Goal: Obtain resource: Download file/media

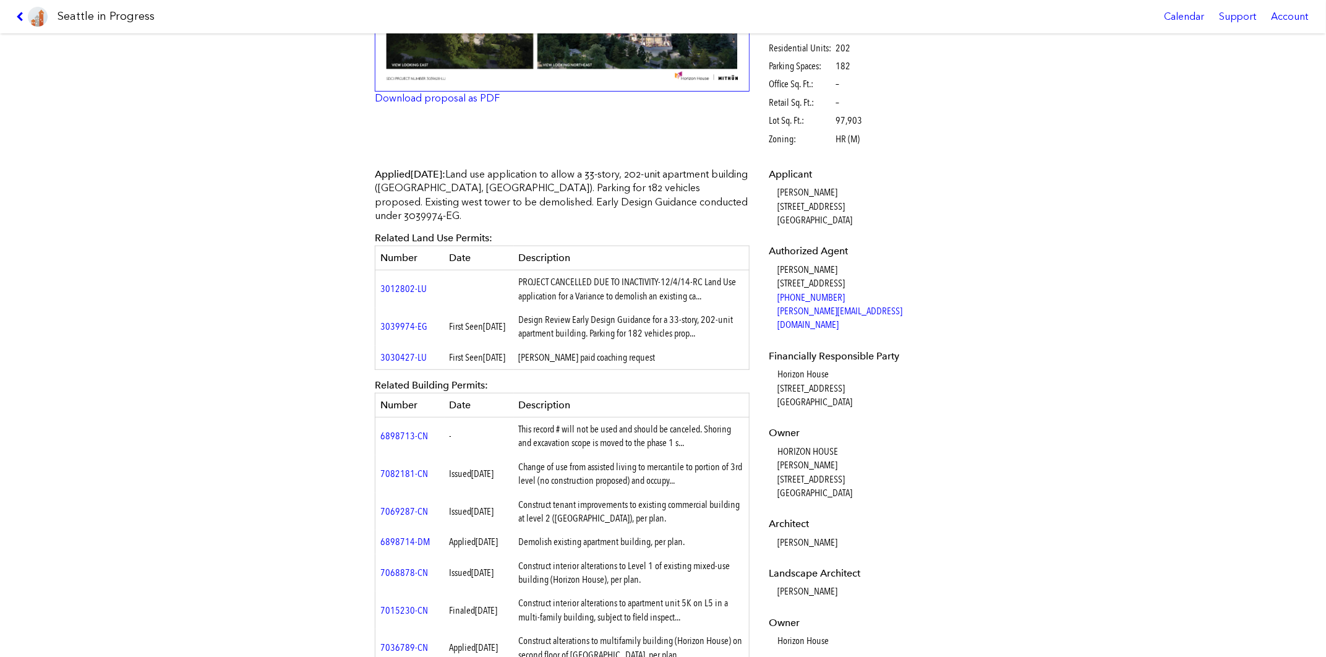
scroll to position [432, 0]
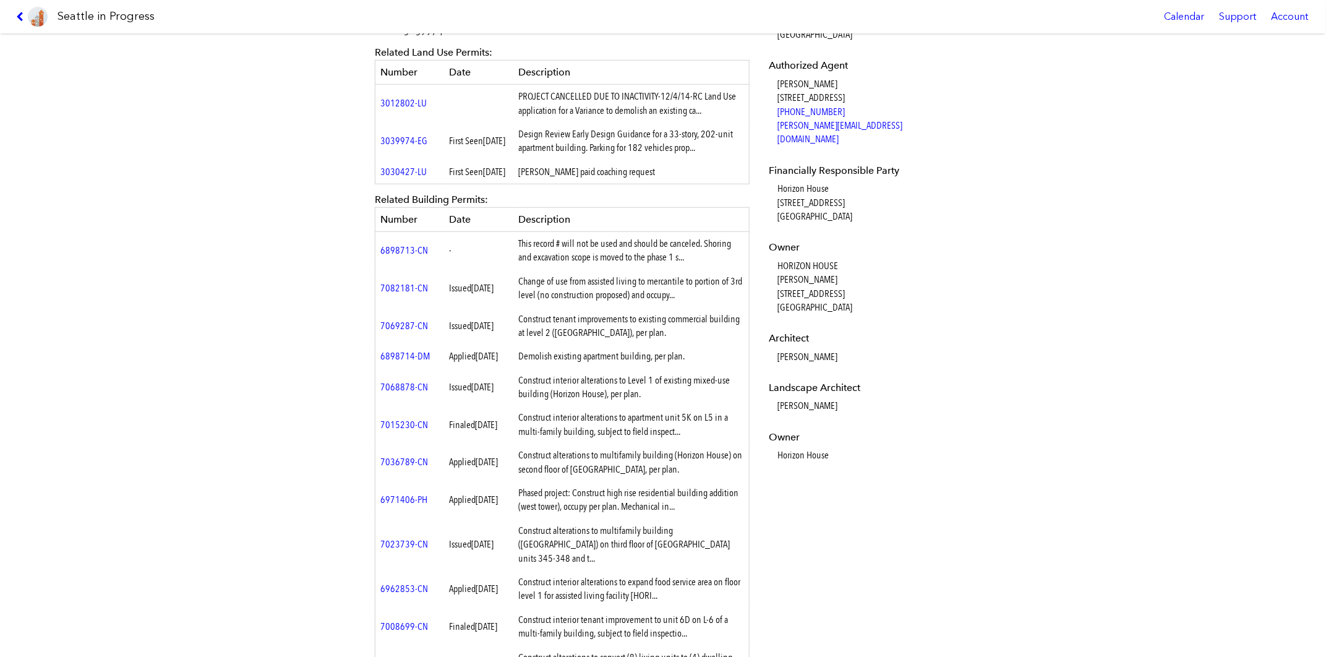
drag, startPoint x: 241, startPoint y: 283, endPoint x: 251, endPoint y: 283, distance: 10.5
click at [241, 283] on div "[STREET_ADDRESS] #3039628-LU Full design proposal Download proposal as PDF Stat…" at bounding box center [663, 344] width 1326 height 623
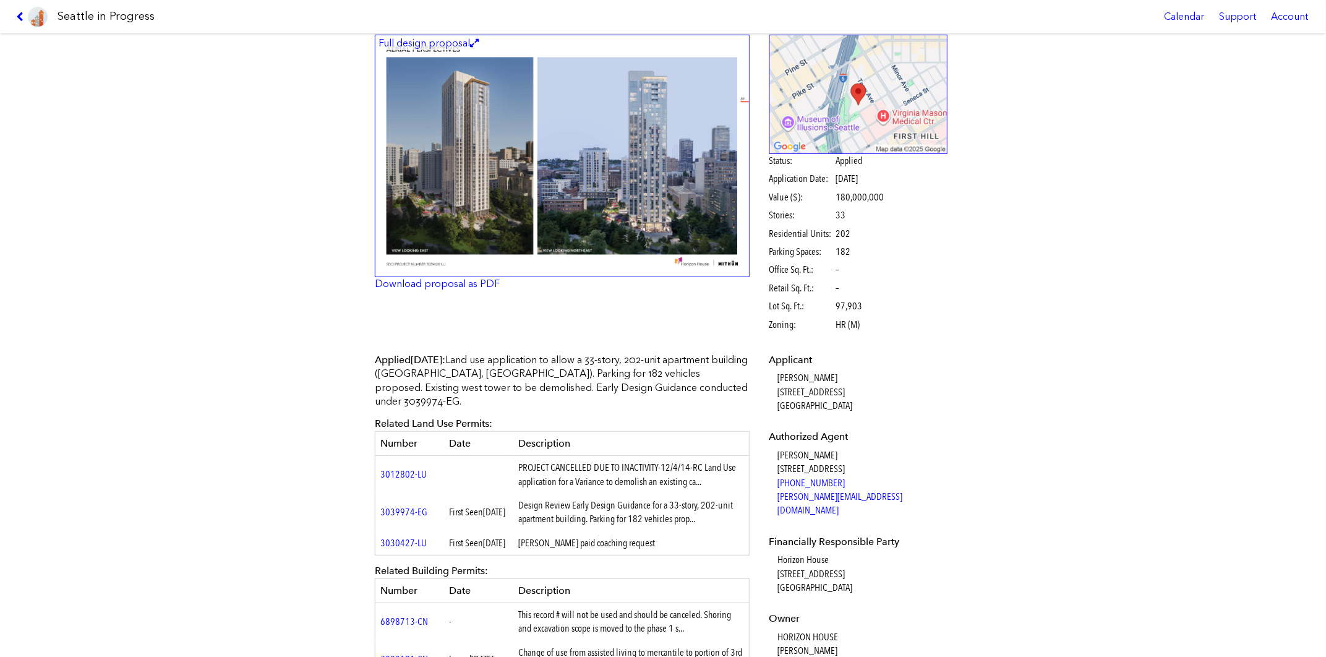
scroll to position [61, 0]
click at [416, 286] on link "Download proposal as PDF" at bounding box center [437, 284] width 125 height 12
click at [1139, 320] on div "900 UNIVERSITY ST #3039628-LU Full design proposal Download proposal as PDF Sta…" at bounding box center [663, 344] width 1326 height 623
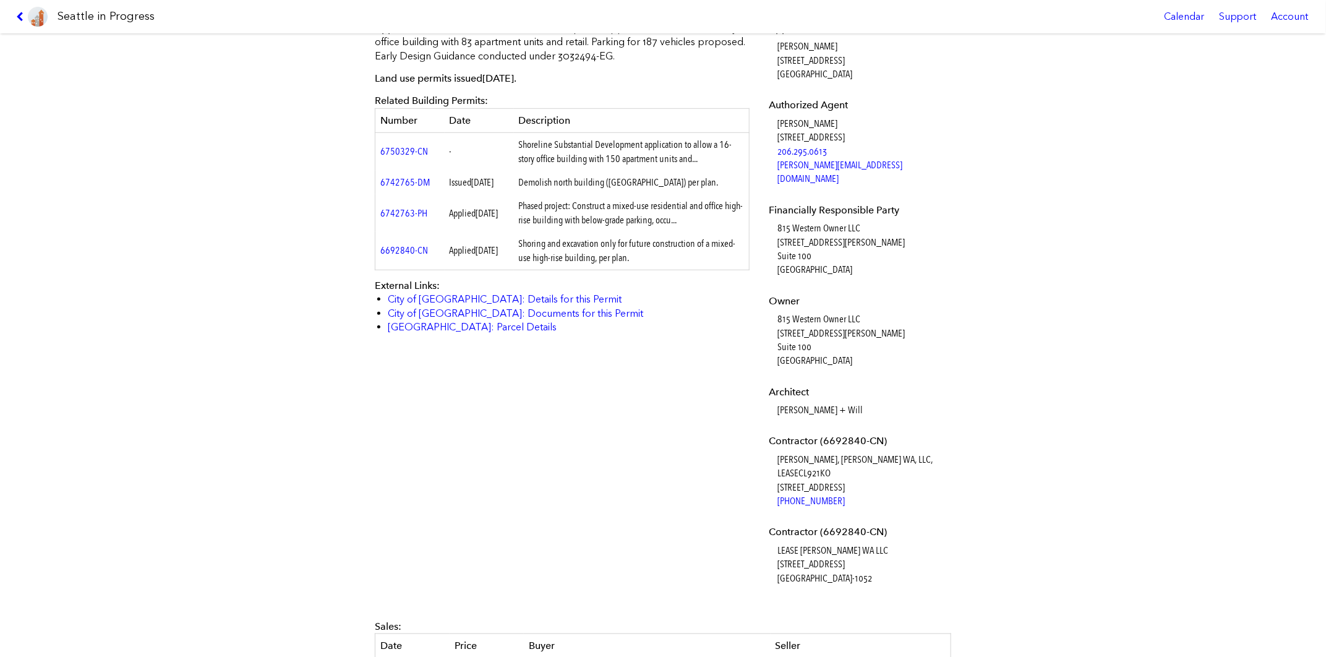
scroll to position [371, 0]
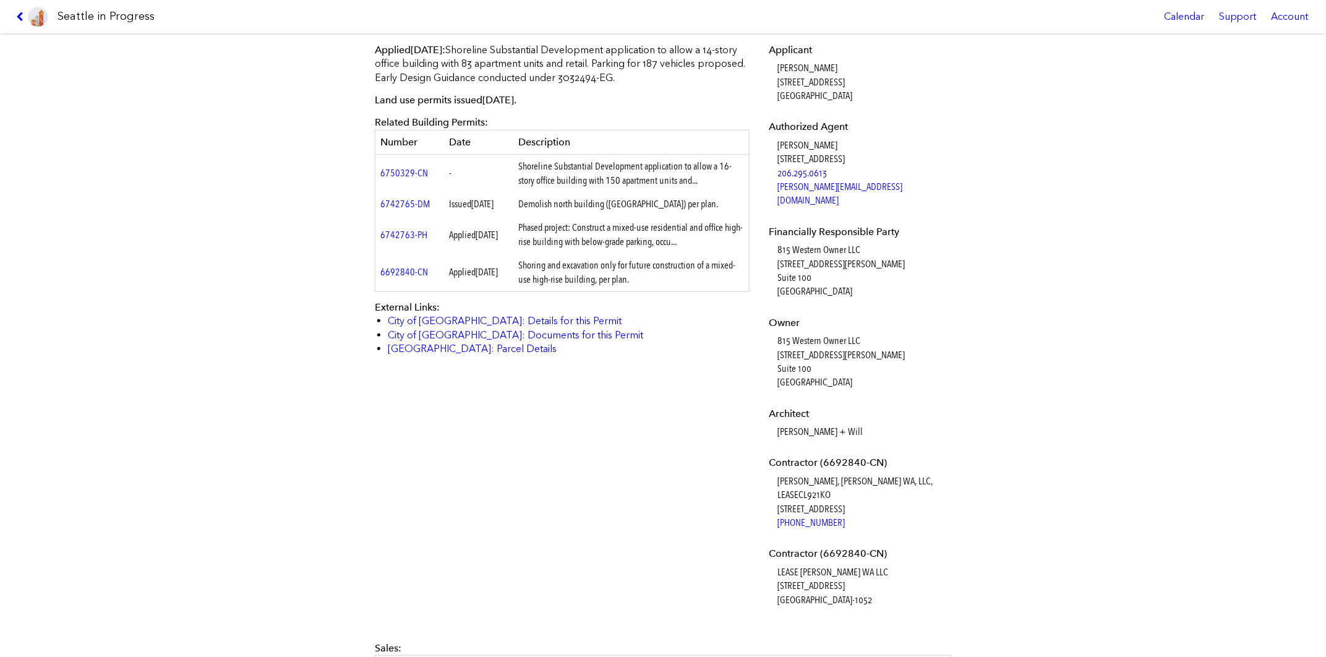
click at [235, 331] on div "[STREET_ADDRESS] #3033083-LU Full design proposal Download proposal as PDF Stat…" at bounding box center [663, 344] width 1326 height 623
click at [1014, 346] on div "[STREET_ADDRESS] #3033083-LU Full design proposal Download proposal as PDF Stat…" at bounding box center [663, 344] width 1326 height 623
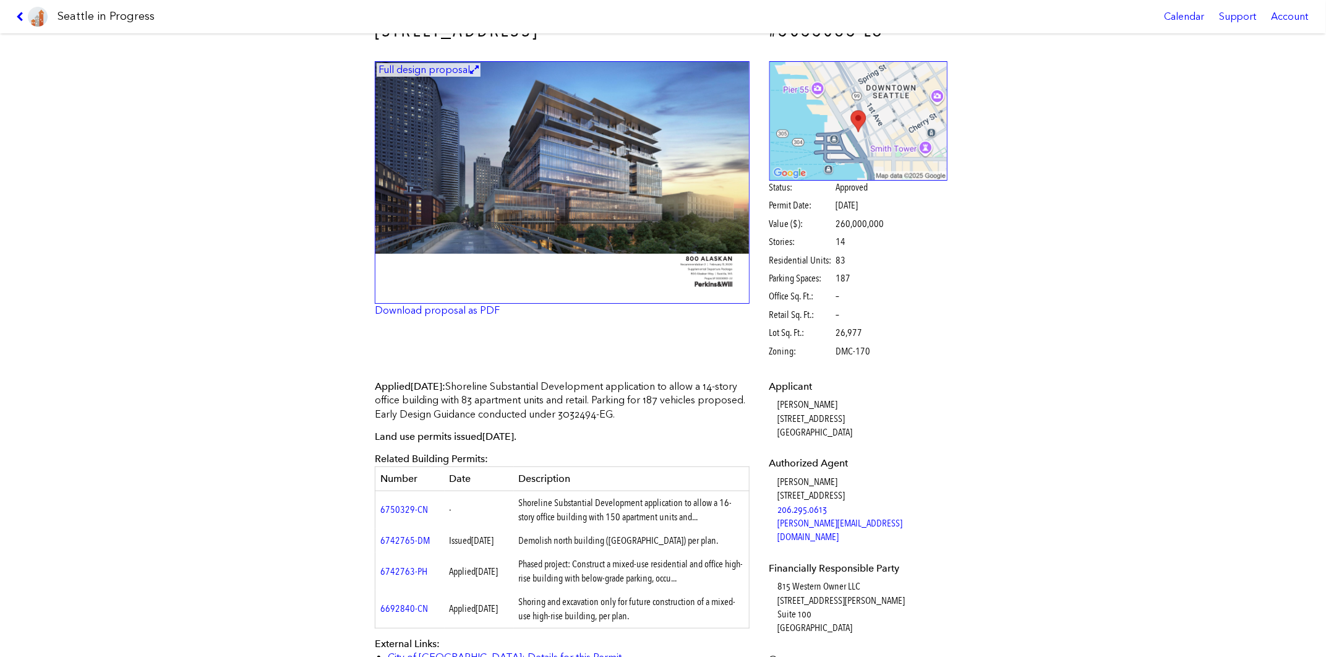
scroll to position [61, 0]
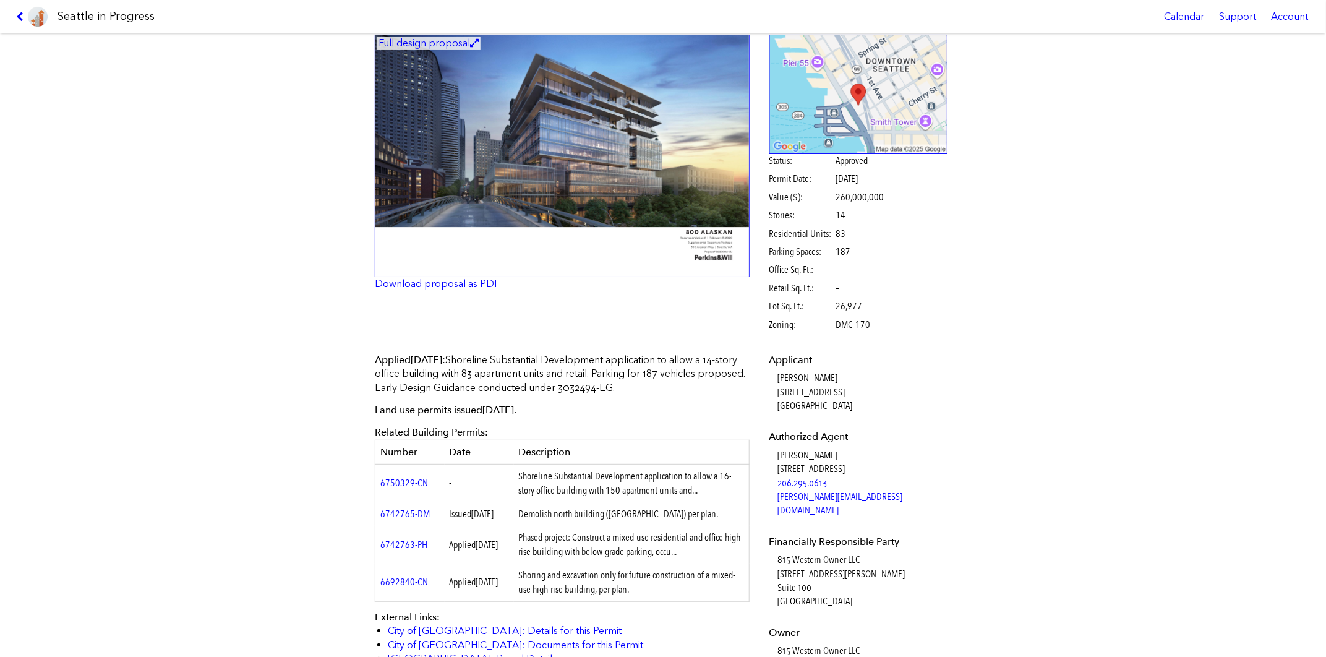
click at [458, 289] on p "Download proposal as PDF" at bounding box center [562, 284] width 375 height 14
click at [459, 284] on link "Download proposal as PDF" at bounding box center [437, 284] width 125 height 12
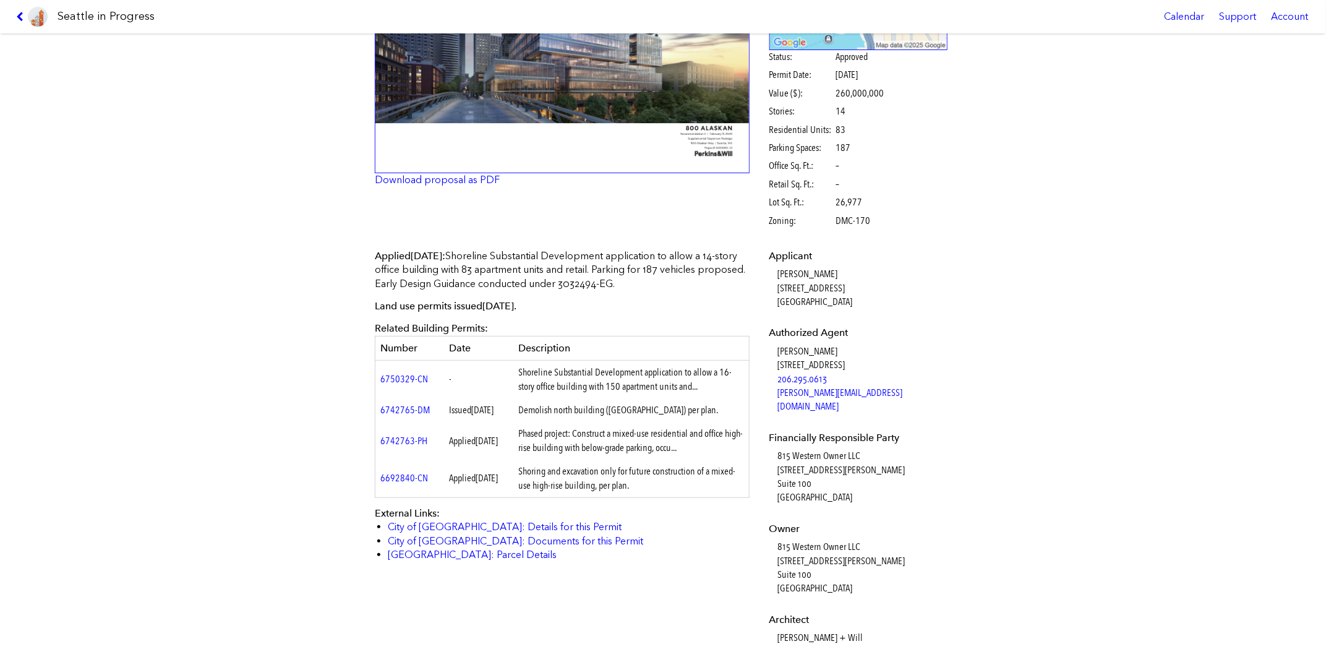
scroll to position [186, 0]
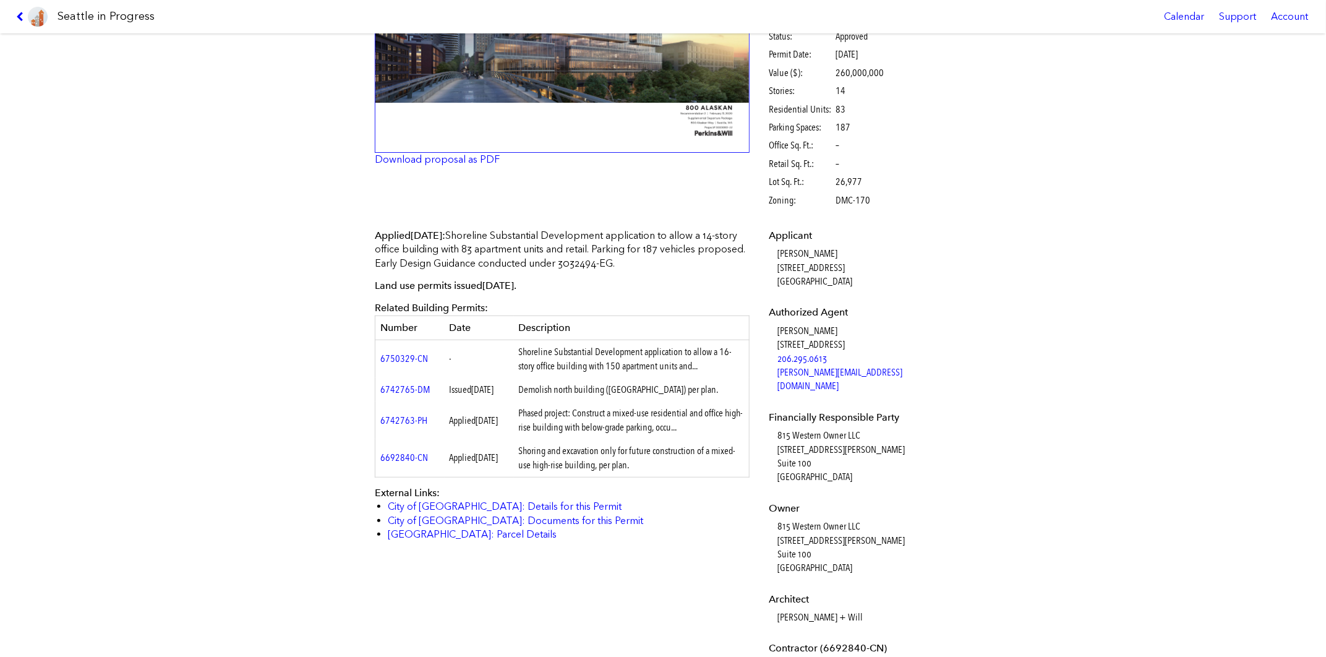
click at [239, 446] on div "[STREET_ADDRESS] #3033083-LU Full design proposal Download proposal as PDF Stat…" at bounding box center [663, 344] width 1326 height 623
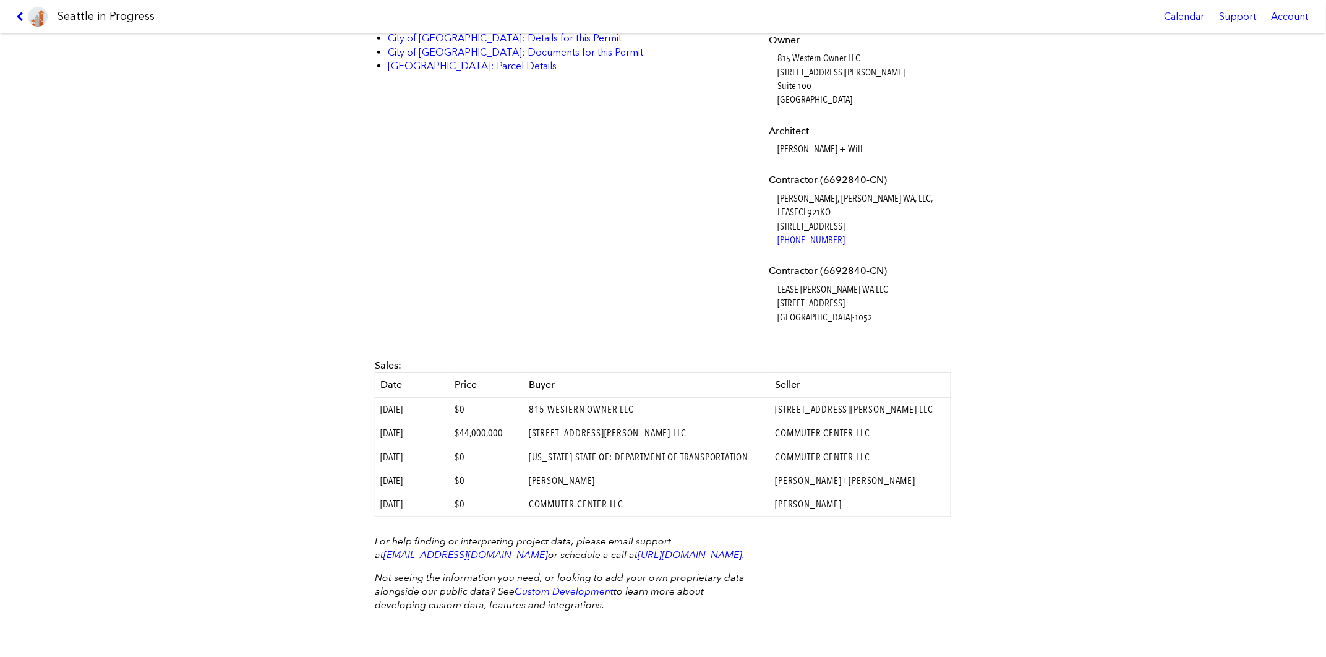
scroll to position [670, 0]
click at [524, 209] on div "Applied [DATE] : Shoreline Substantial Development application to allow a 14-st…" at bounding box center [663, 47] width 594 height 598
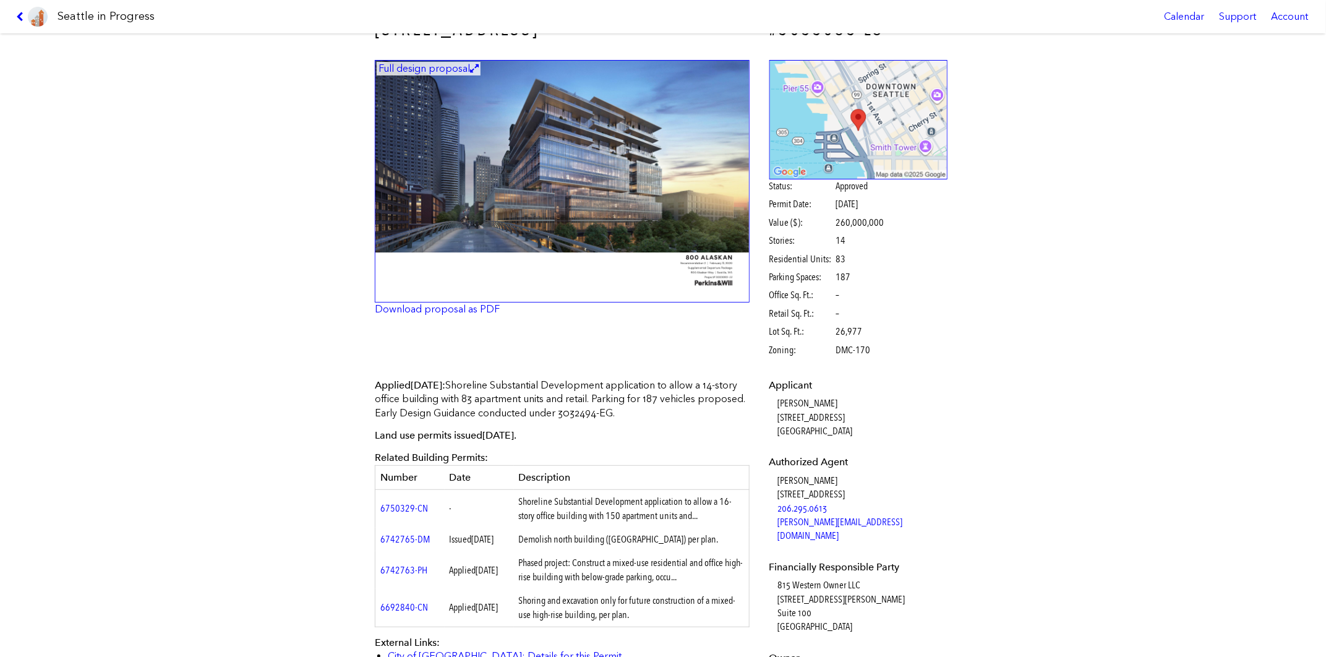
scroll to position [0, 0]
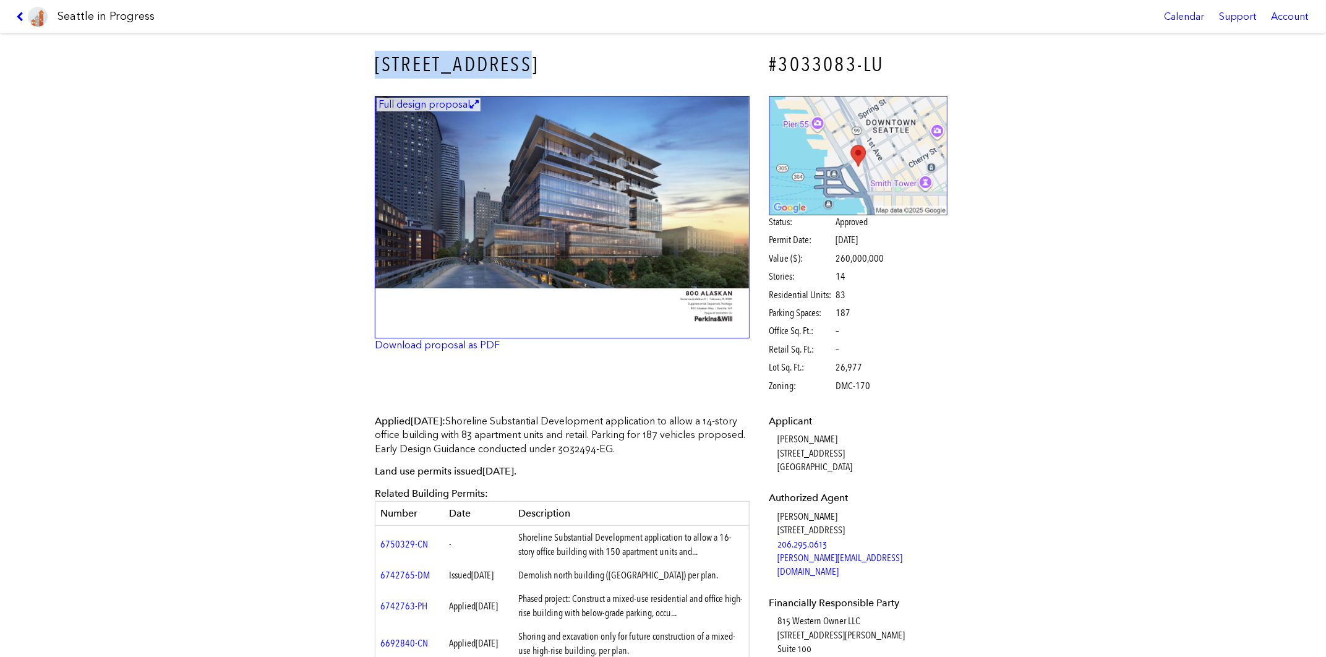
drag, startPoint x: 534, startPoint y: 64, endPoint x: 372, endPoint y: 61, distance: 162.7
click at [375, 61] on h3 "[STREET_ADDRESS]" at bounding box center [562, 65] width 375 height 28
copy h3 "[STREET_ADDRESS]"
click at [274, 125] on div "[STREET_ADDRESS] #3033083-LU Full design proposal Download proposal as PDF Stat…" at bounding box center [663, 344] width 1326 height 623
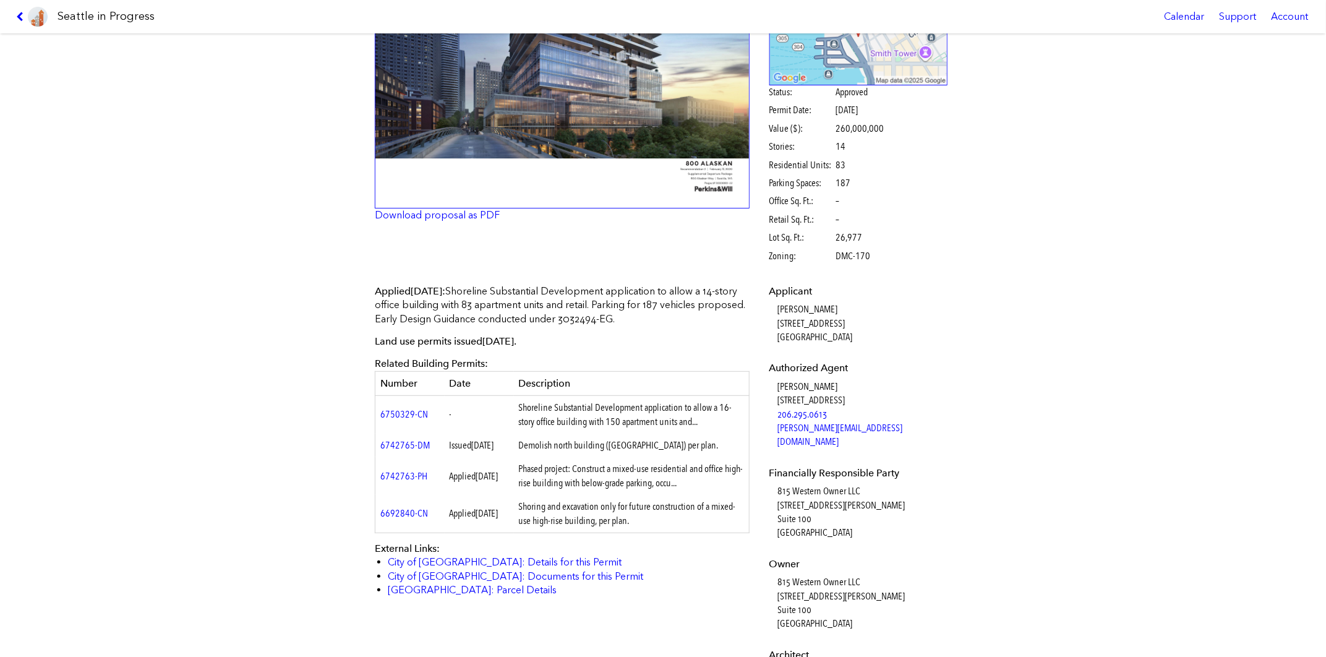
scroll to position [186, 0]
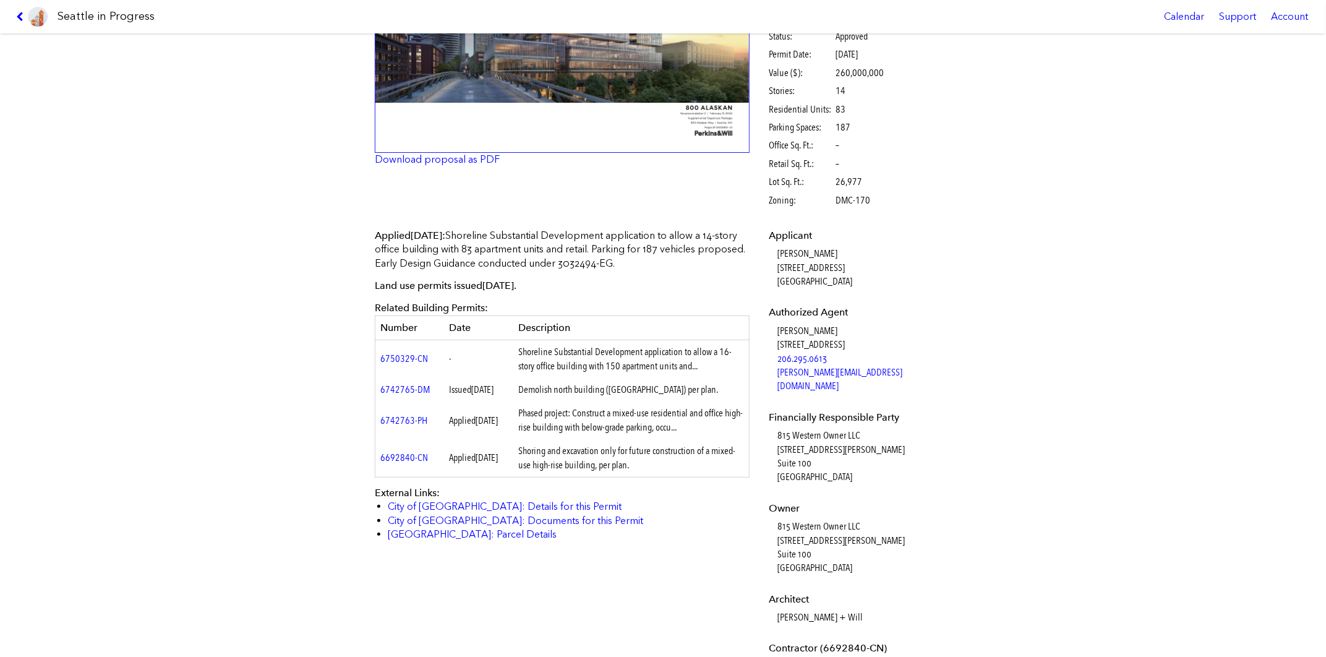
click at [270, 382] on div "[STREET_ADDRESS] #3033083-LU Full design proposal Download proposal as PDF Stat…" at bounding box center [663, 344] width 1326 height 623
click at [398, 359] on link "6750329-CN" at bounding box center [404, 358] width 48 height 12
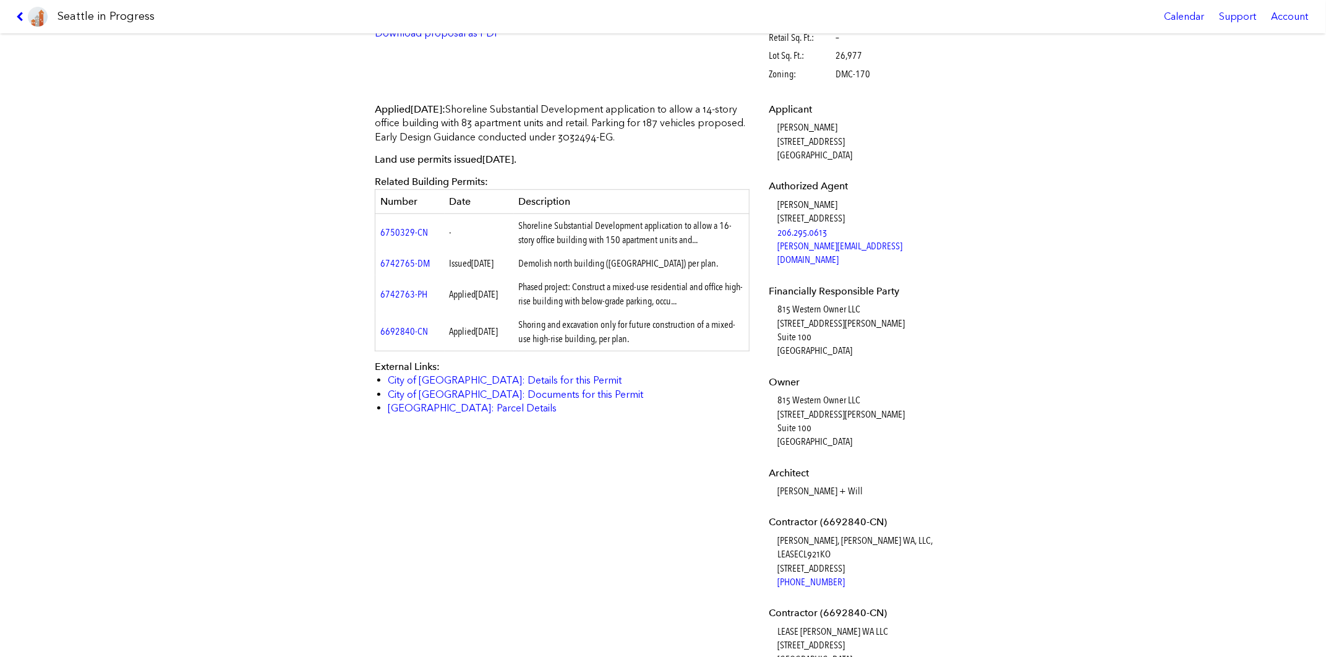
scroll to position [309, 0]
click at [531, 389] on link "City of [GEOGRAPHIC_DATA]: Details for this Permit" at bounding box center [505, 383] width 234 height 12
click at [199, 291] on div "[STREET_ADDRESS] #3033083-LU Full design proposal Download proposal as PDF Stat…" at bounding box center [663, 344] width 1326 height 623
click at [1014, 271] on div "[STREET_ADDRESS] #3033083-LU Full design proposal Download proposal as PDF Stat…" at bounding box center [663, 344] width 1326 height 623
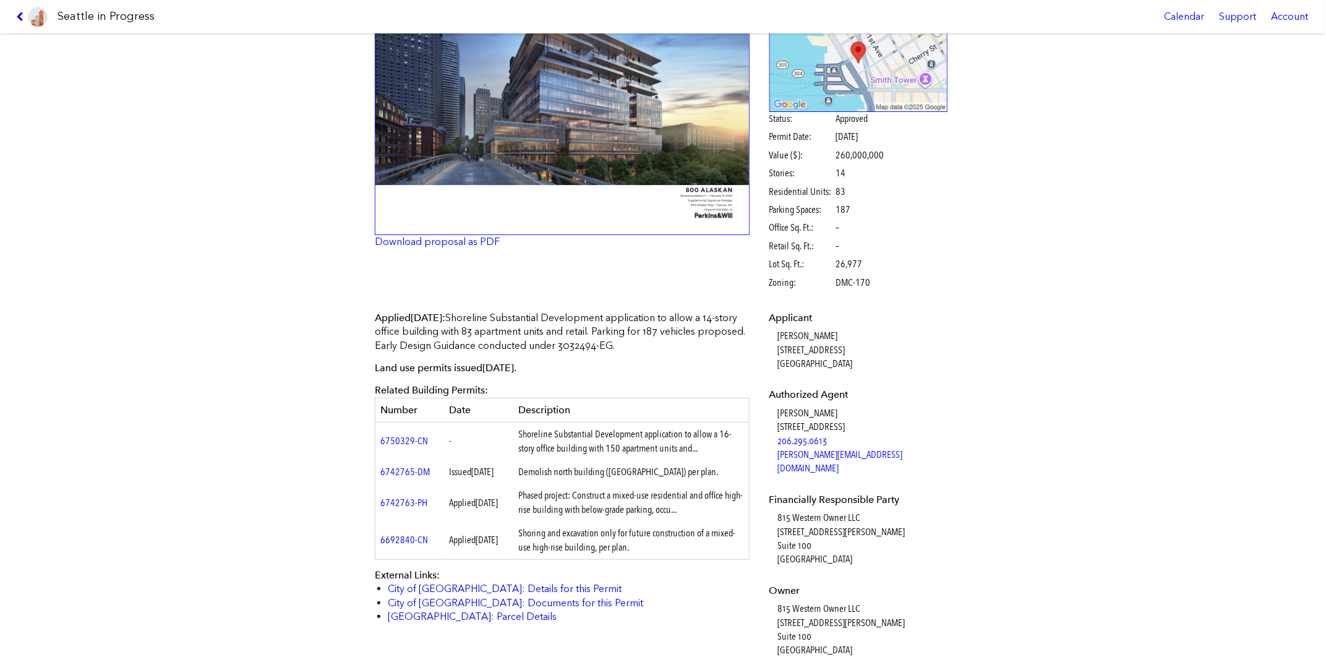
scroll to position [0, 0]
